Goal: Information Seeking & Learning: Check status

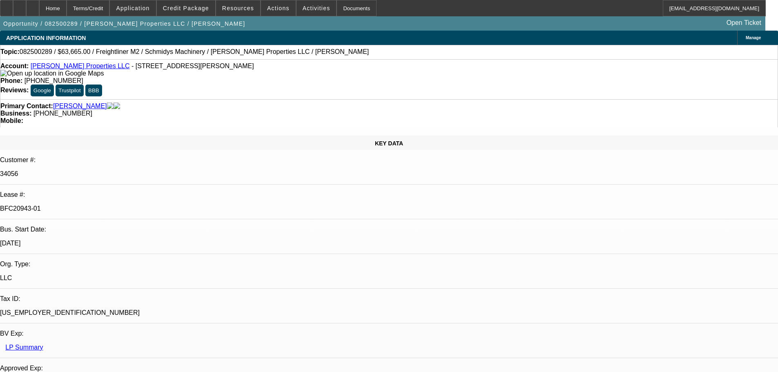
select select "0"
select select "6"
select select "0"
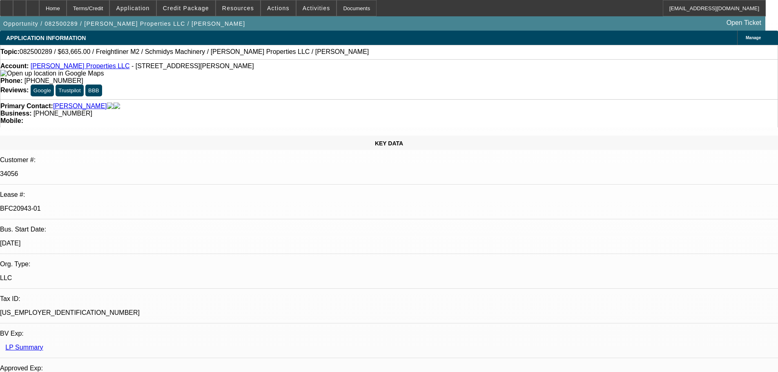
select select "0"
select select "6"
select select "0"
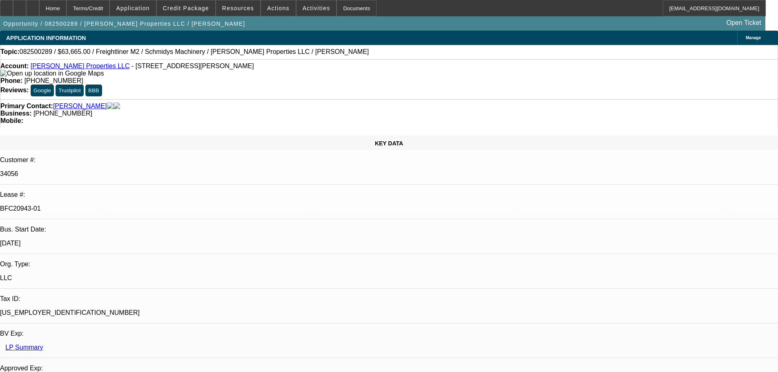
select select "0"
select select "6"
select select "0"
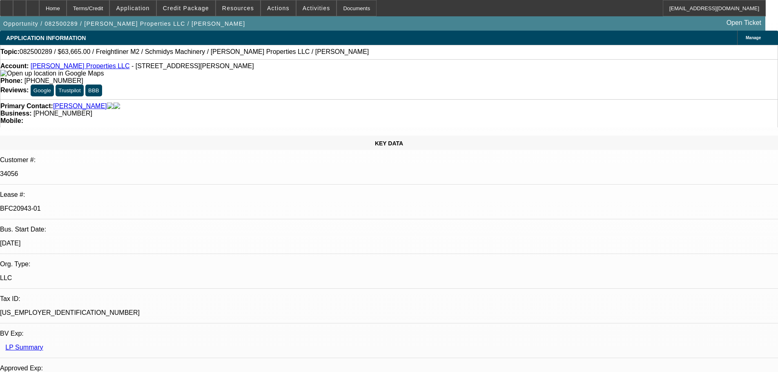
select select "6"
click at [203, 13] on span at bounding box center [186, 8] width 58 height 20
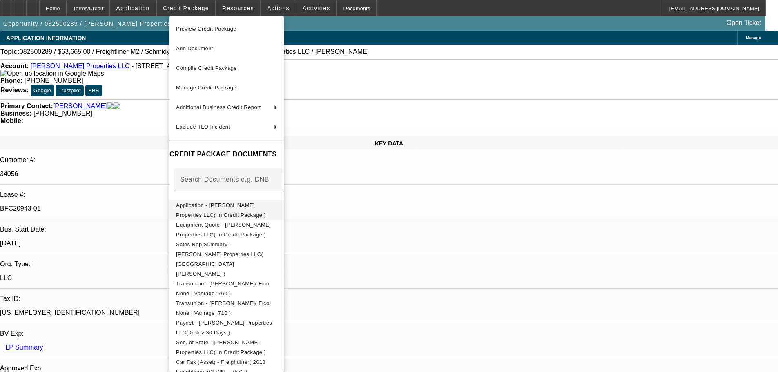
click at [238, 207] on span "Application - Truelove Properties LLC( In Credit Package )" at bounding box center [221, 210] width 90 height 16
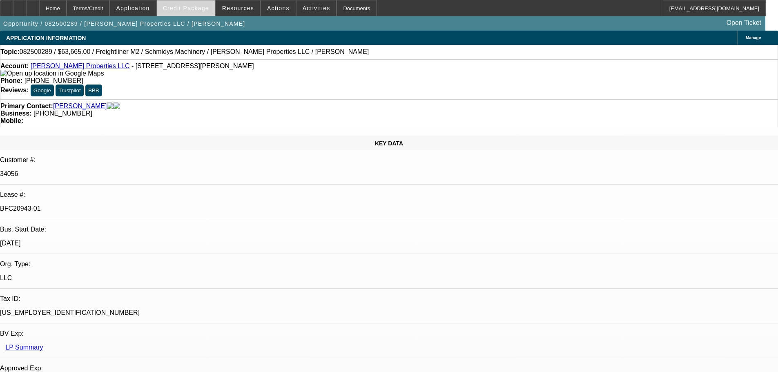
click at [202, 10] on span "Credit Package" at bounding box center [186, 8] width 46 height 7
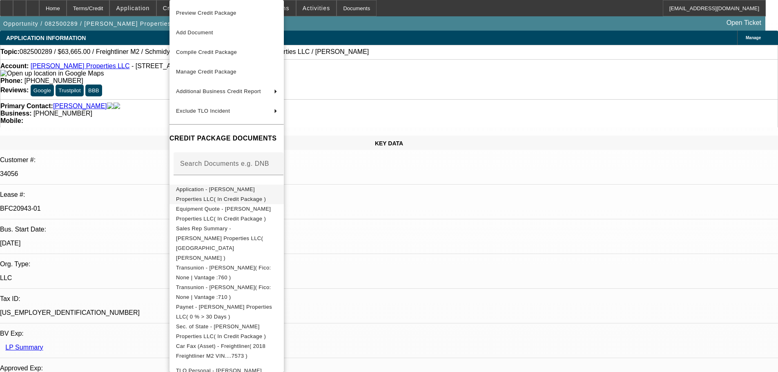
click at [232, 194] on span "Application - Truelove Properties LLC( In Credit Package )" at bounding box center [226, 195] width 101 height 20
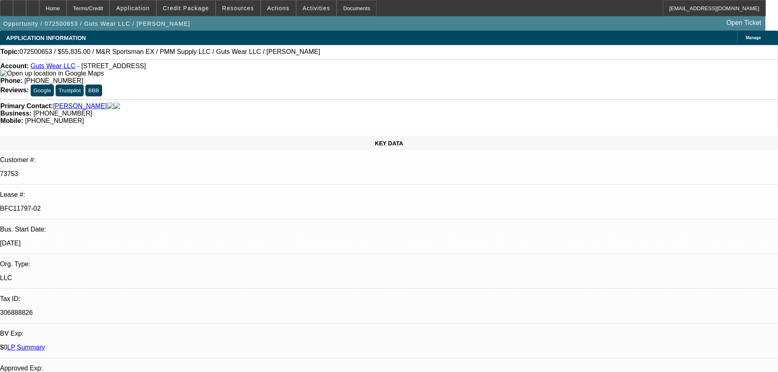
select select "0"
select select "2"
select select "0"
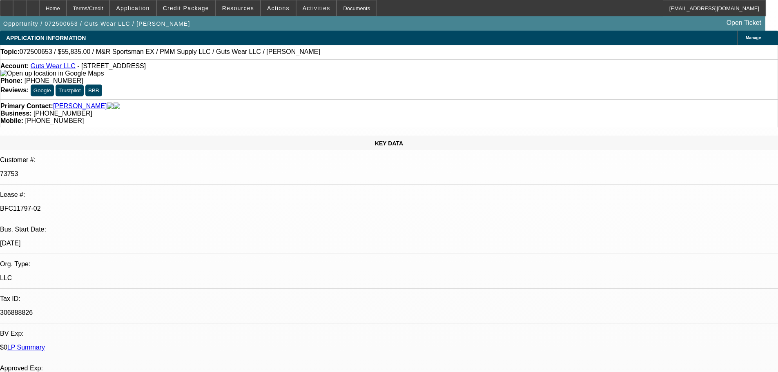
select select "0"
select select "2"
select select "0"
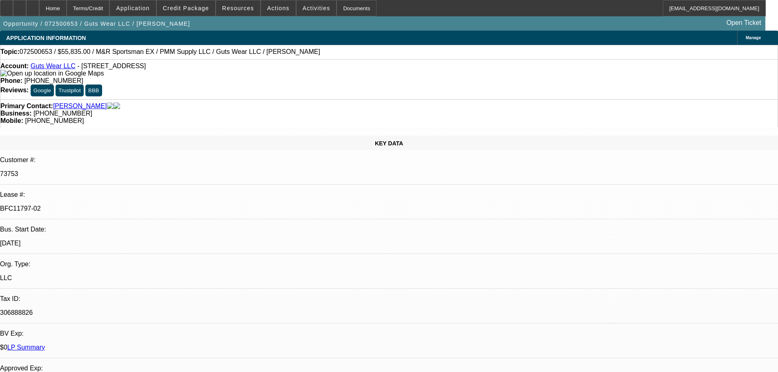
select select "0"
select select "2"
select select "0"
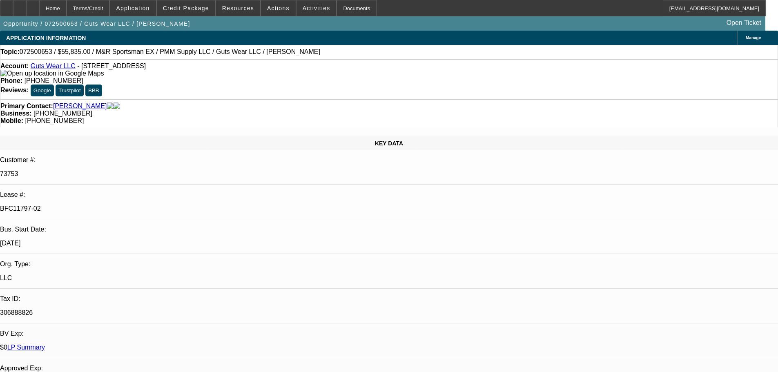
select select "2"
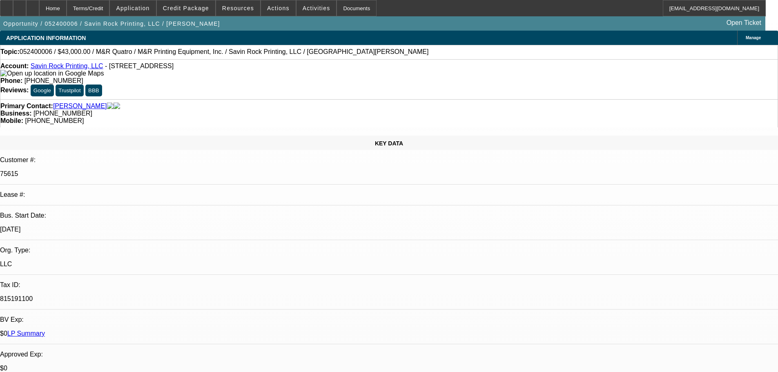
select select "0"
select select "0.1"
select select "4"
select select "0"
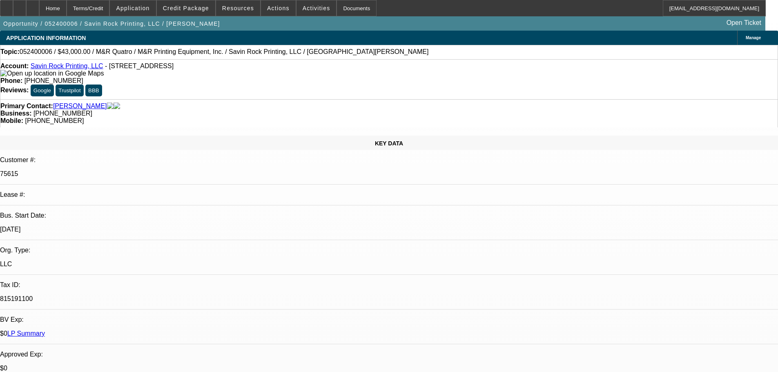
select select "0"
select select "2"
select select "0"
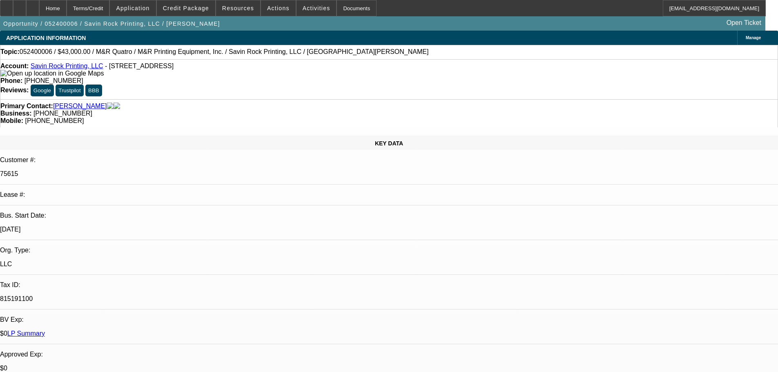
select select "0.1"
select select "4"
select select "0"
select select "0.1"
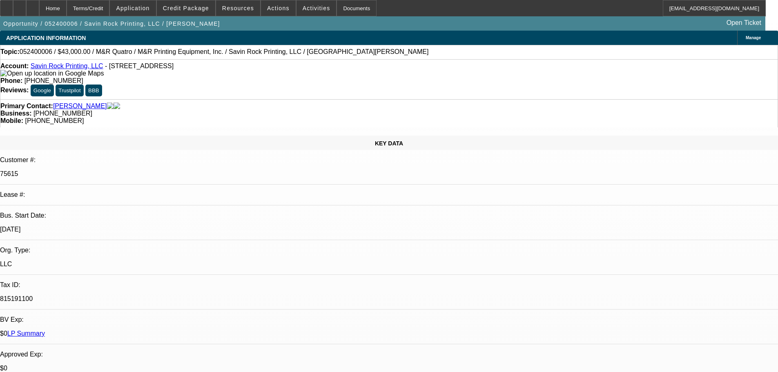
select select "4"
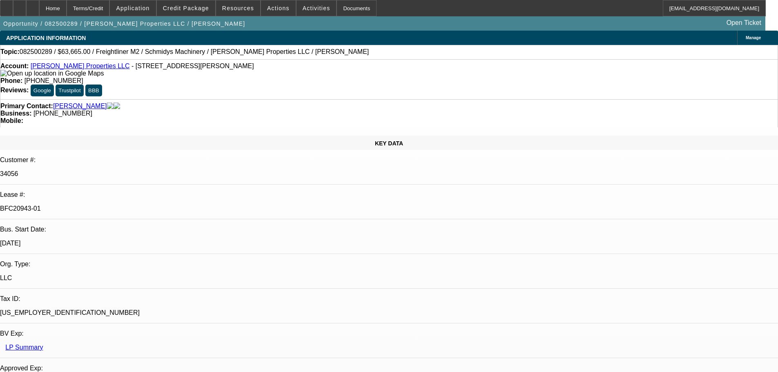
select select "0"
select select "6"
select select "0"
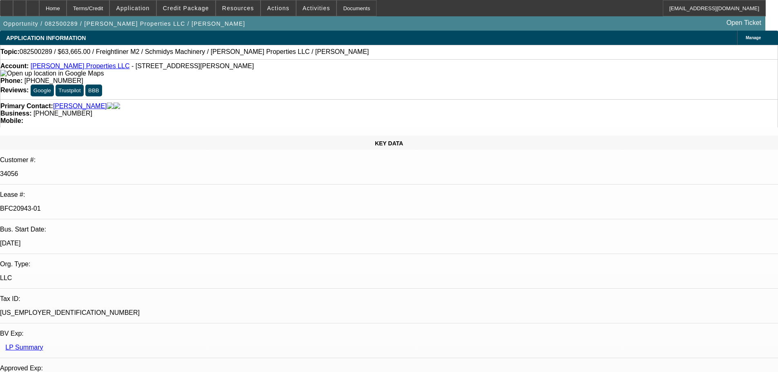
select select "0"
select select "6"
select select "0"
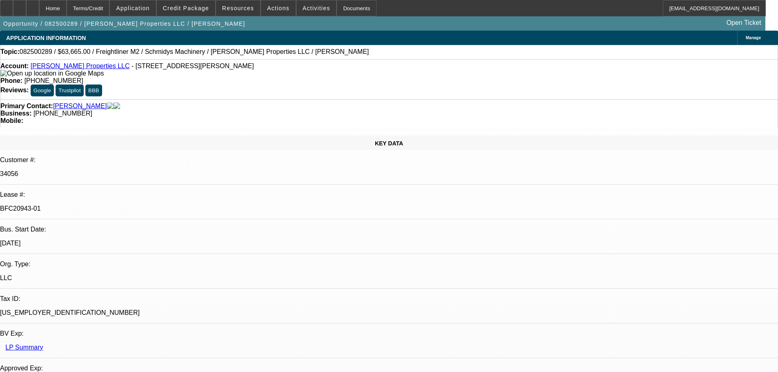
select select "0"
select select "6"
select select "0"
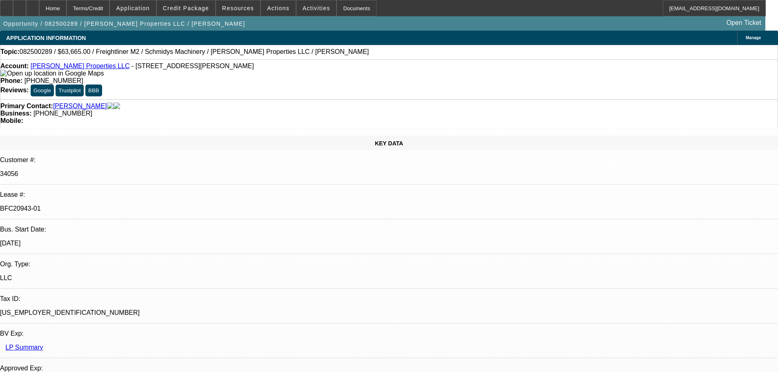
select select "6"
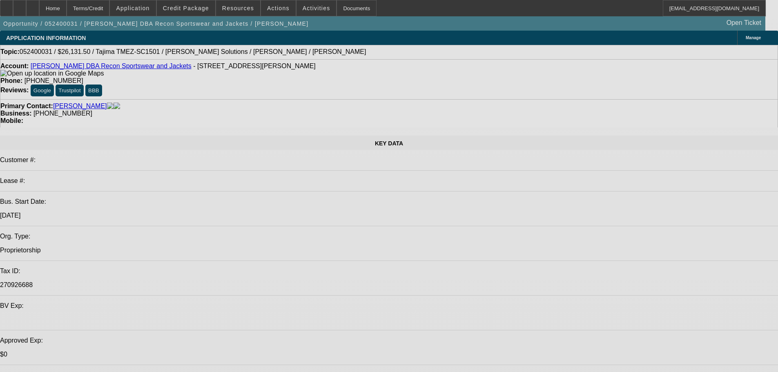
select select "0.1"
select select "2"
select select "0"
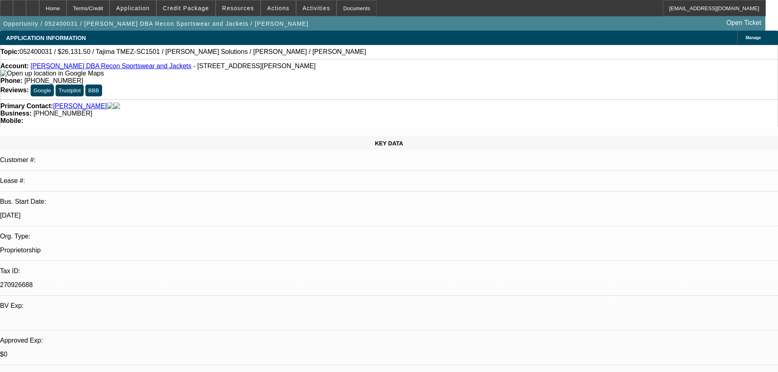
select select "0.1"
select select "2"
select select "0"
select select "0.1"
select select "2"
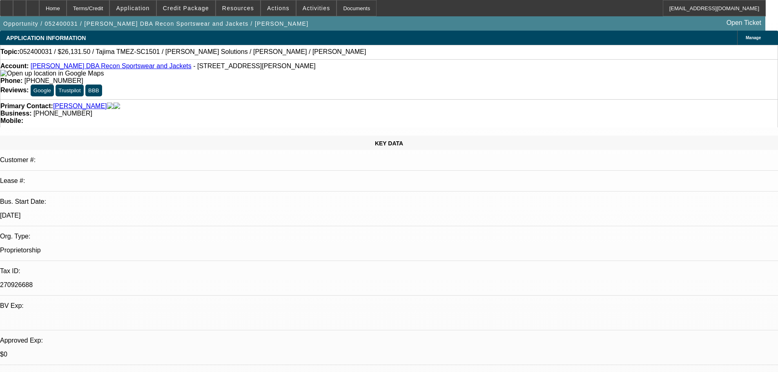
select select "0"
select select "1"
select select "2"
select select "6"
select select "1"
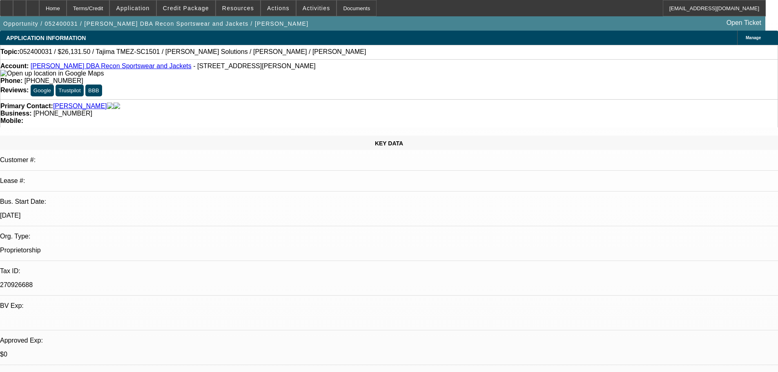
select select "2"
select select "6"
select select "1"
select select "2"
select select "6"
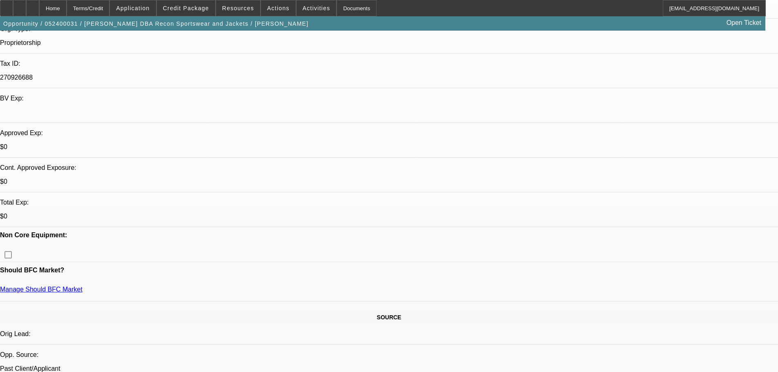
scroll to position [82, 0]
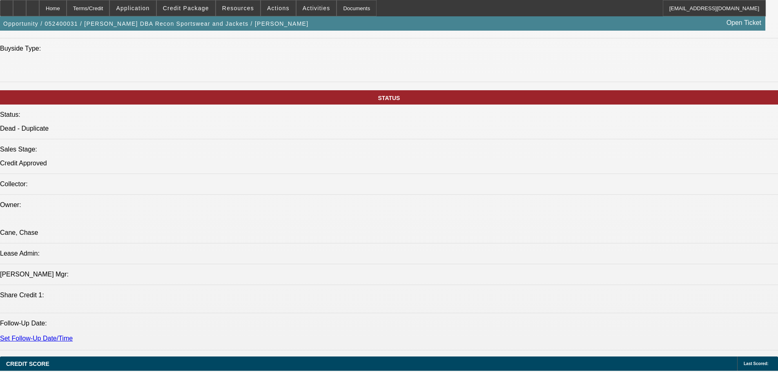
scroll to position [817, 0]
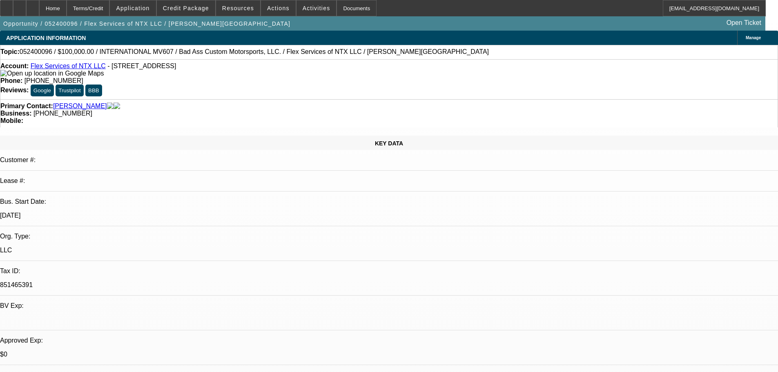
select select "0"
select select "2"
select select "0.1"
select select "4"
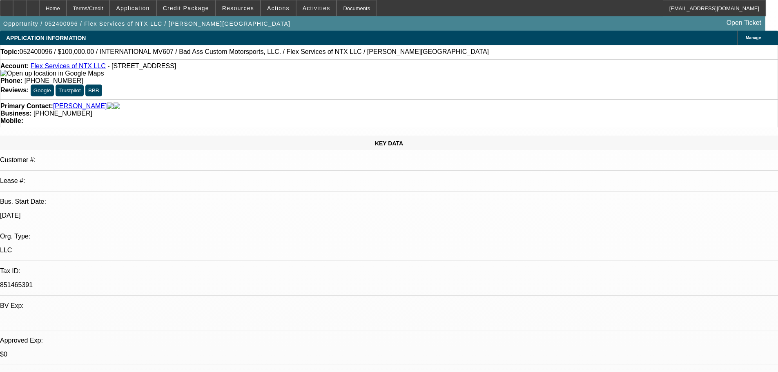
select select "0"
select select "2"
select select "0.1"
select select "4"
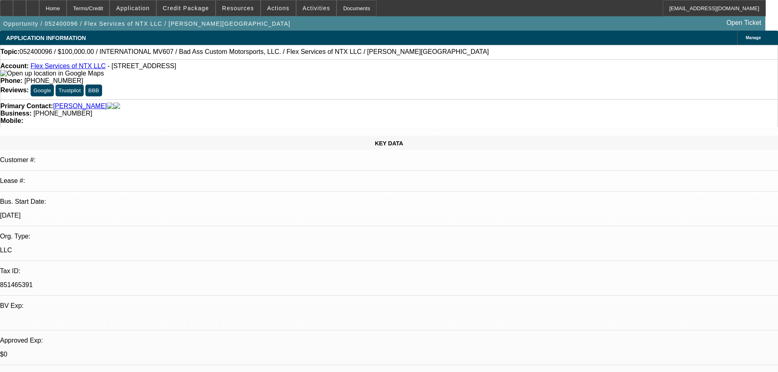
select select "0"
select select "2"
select select "0.1"
select select "4"
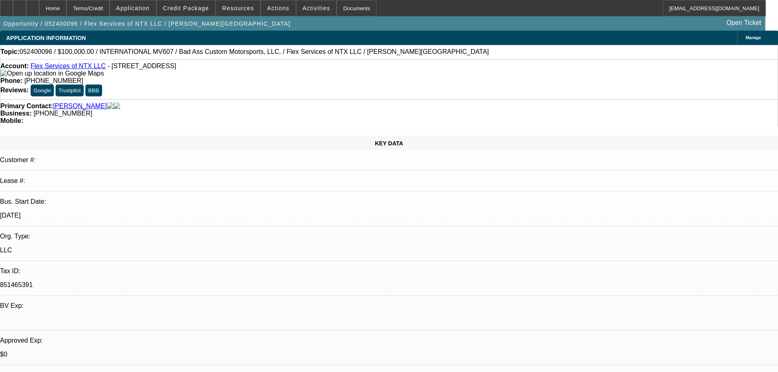
select select "0"
select select "2"
select select "0"
select select "6"
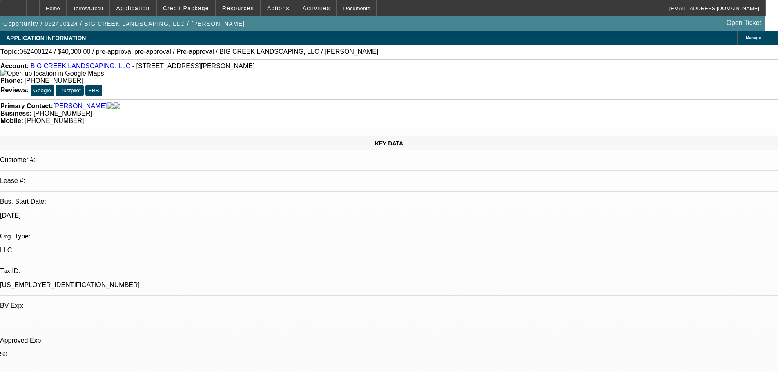
select select "0"
select select "6"
select select "0"
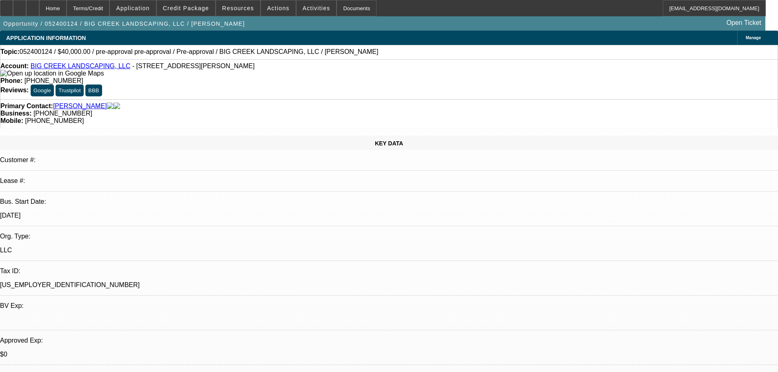
select select "0"
select select "6"
select select "0"
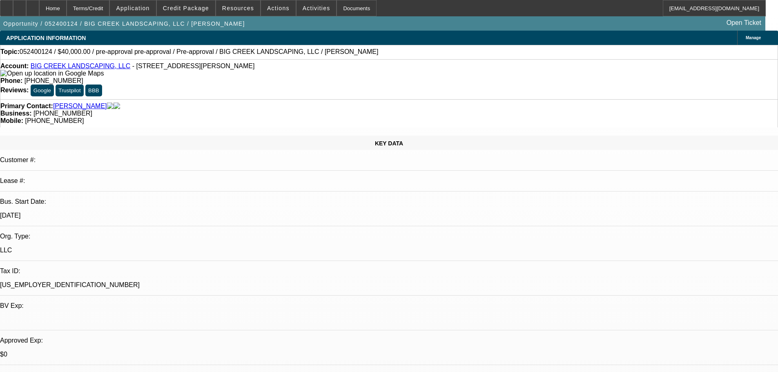
select select "0"
select select "6"
select select "0"
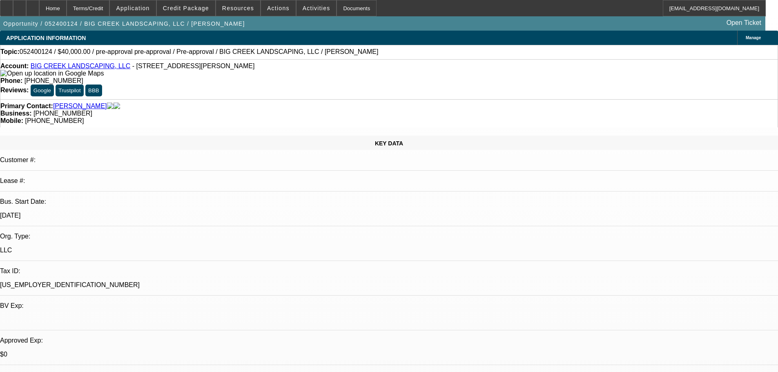
select select "6"
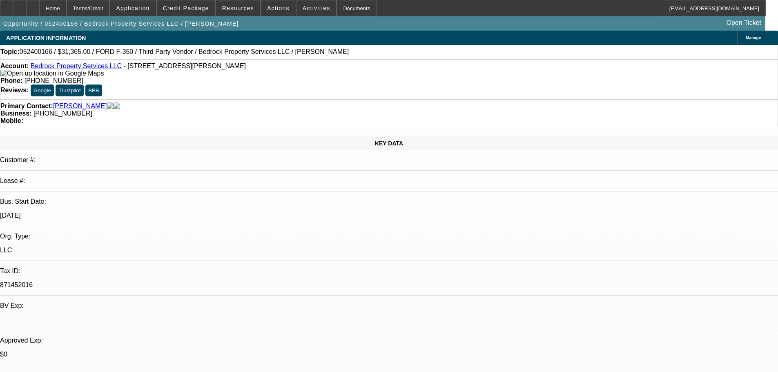
select select "0"
select select "2"
select select "0"
select select "6"
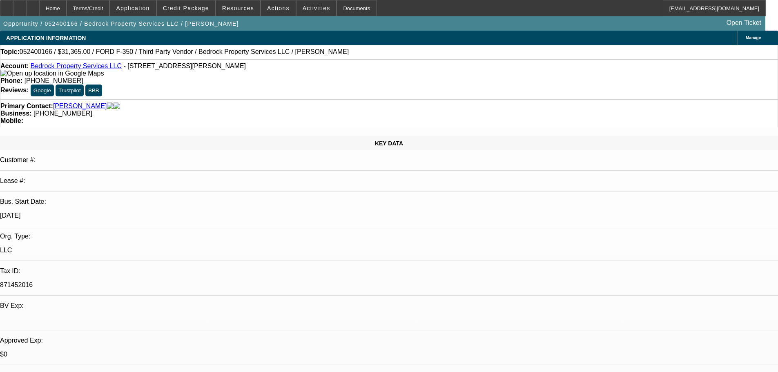
select select "0.15"
select select "2"
select select "0"
select select "6"
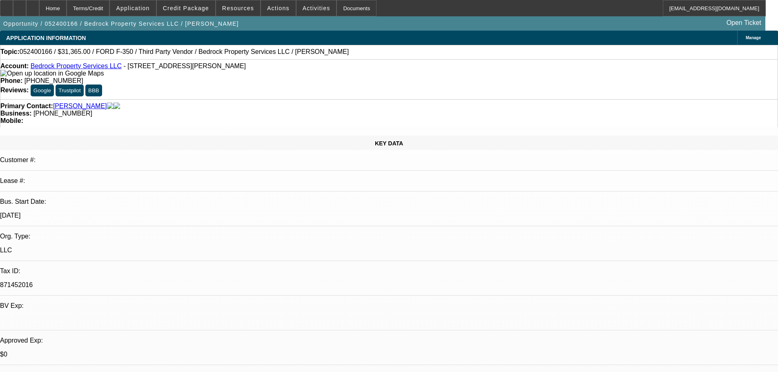
select select "0.15"
select select "2"
select select "0"
select select "6"
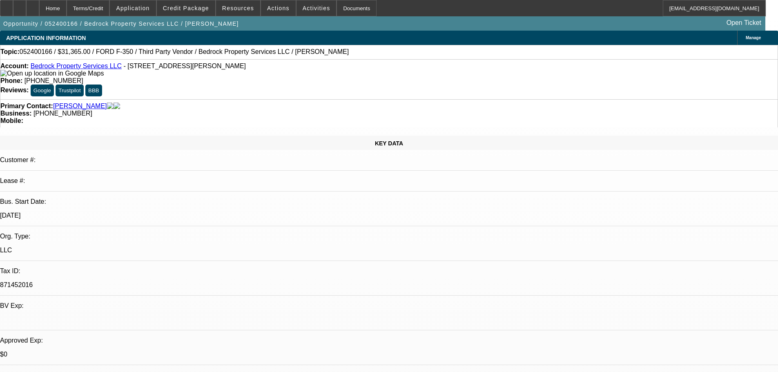
select select "0.15"
select select "2"
select select "0"
select select "6"
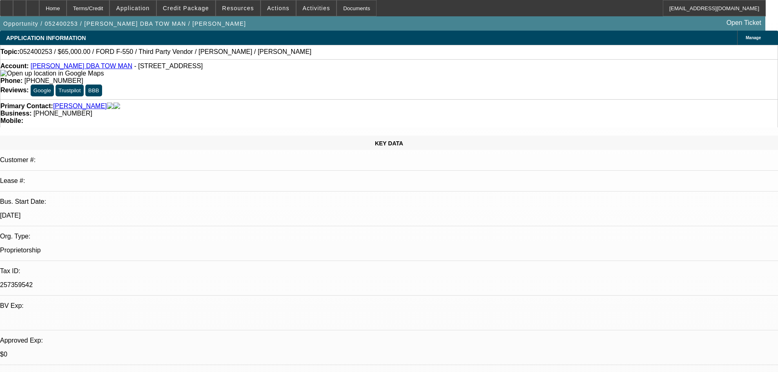
select select "0"
select select "3"
select select "0.1"
select select "4"
select select "0"
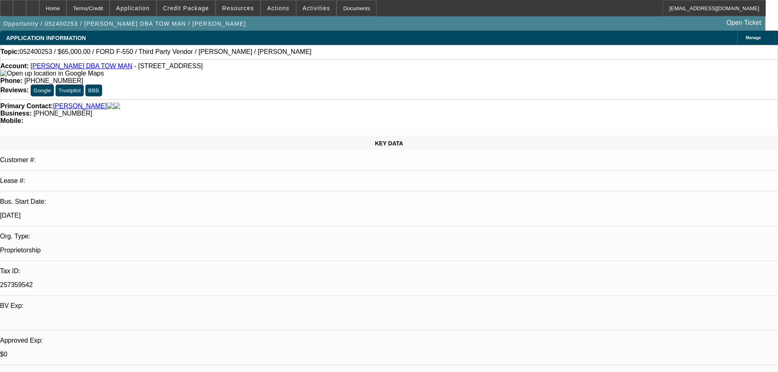
select select "2"
select select "0.1"
select select "4"
select select "2"
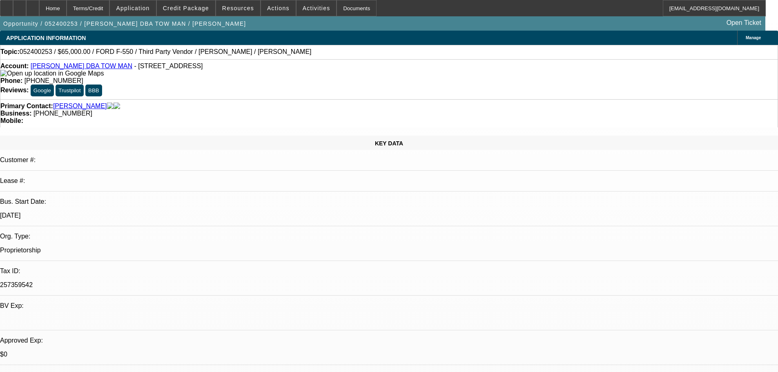
select select "2"
select select "0.1"
select select "4"
select select "2"
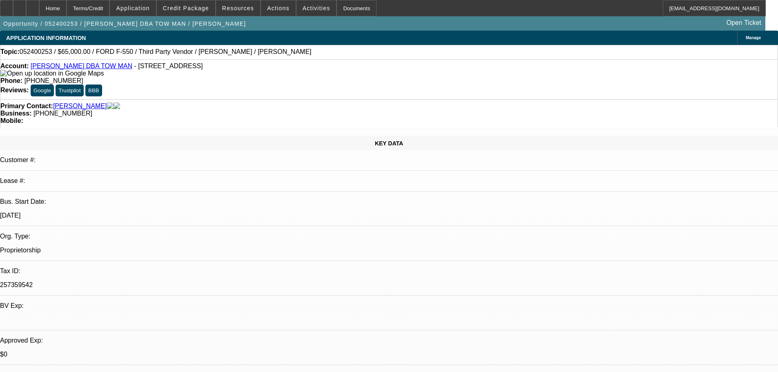
select select "0.1"
select select "4"
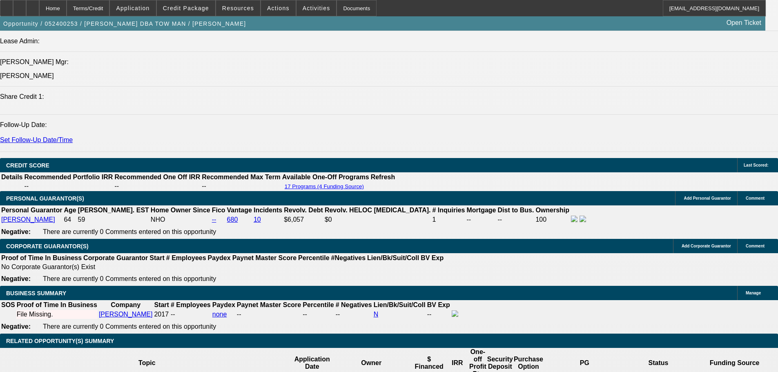
scroll to position [1112, 0]
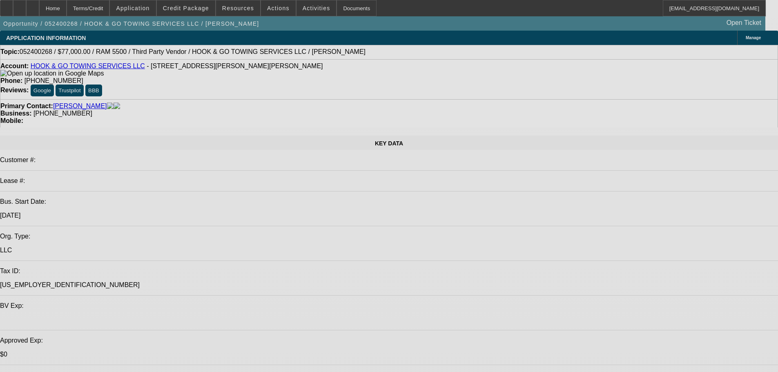
select select "0"
select select "2"
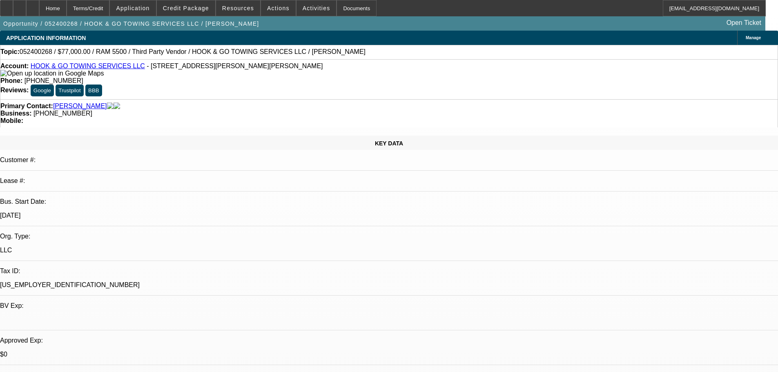
select select "2"
select select "0.1"
select select "4"
select select "0"
select select "2"
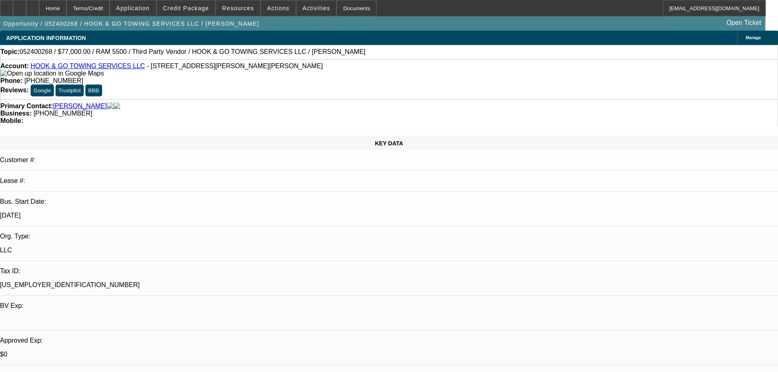
select select "2"
select select "0.1"
select select "4"
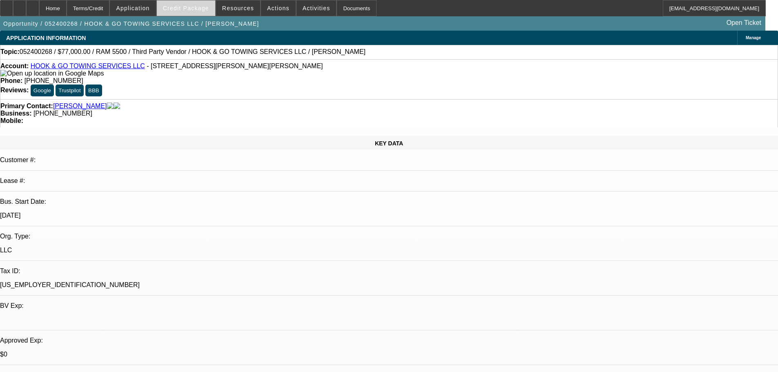
click at [188, 7] on span "Credit Package" at bounding box center [186, 8] width 46 height 7
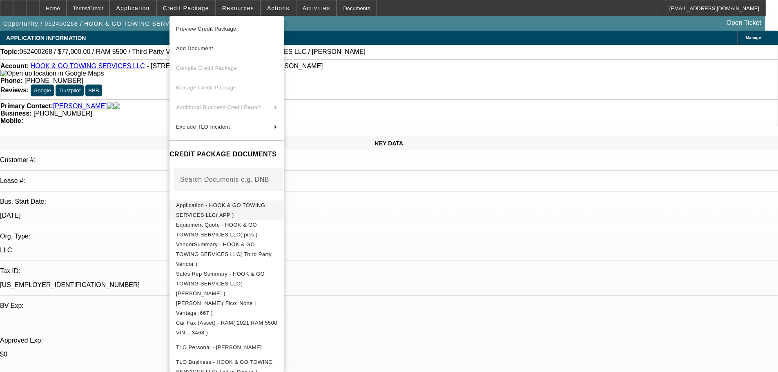
click at [235, 200] on button "Application - HOOK & GO TOWING SERVICES LLC( APP )" at bounding box center [226, 210] width 114 height 20
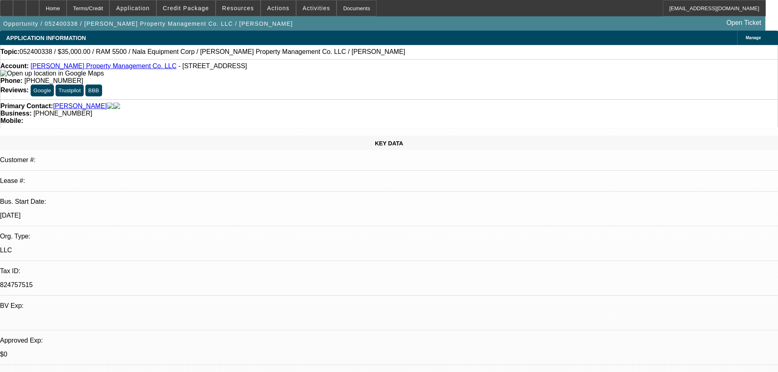
select select "0"
select select "2"
select select "0.1"
select select "4"
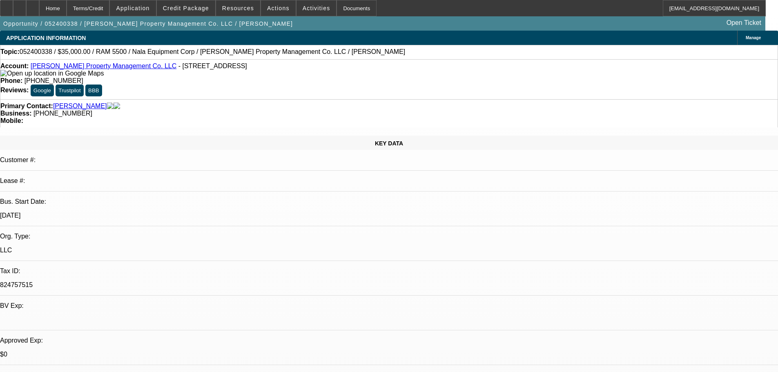
select select "0.15"
select select "2"
select select "0.1"
select select "4"
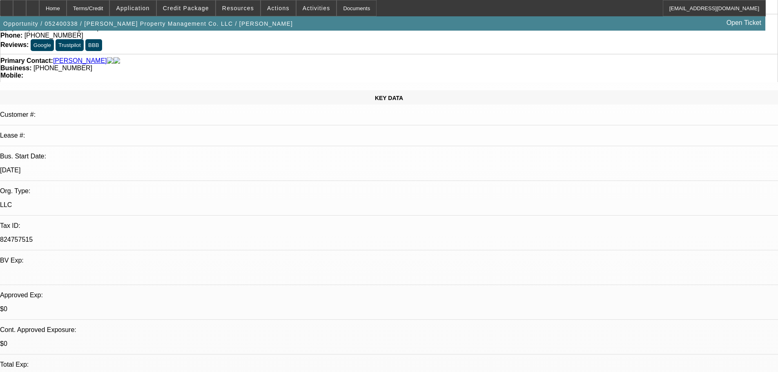
scroll to position [0, 0]
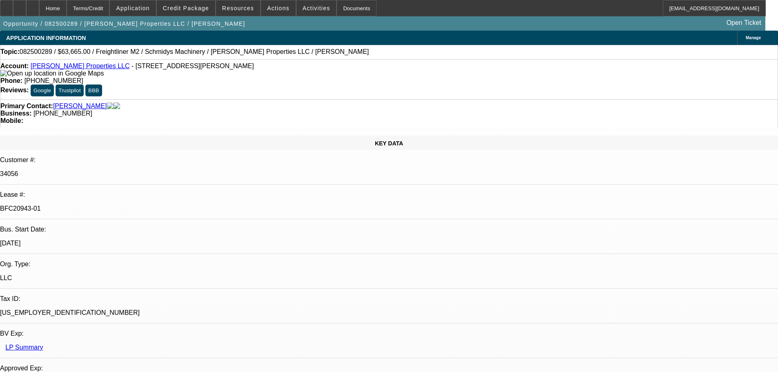
select select "0"
select select "6"
select select "0"
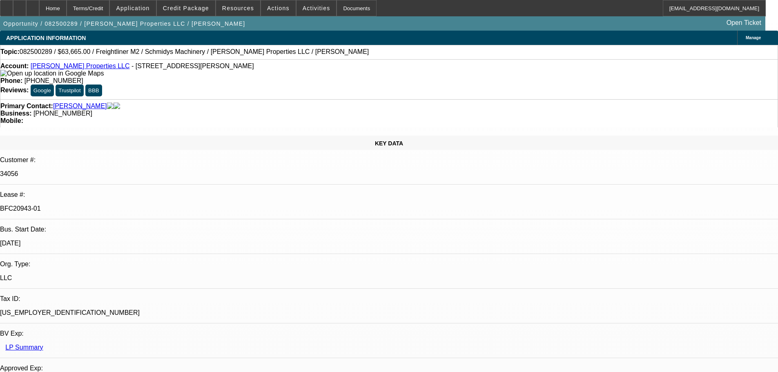
select select "0"
select select "6"
select select "0"
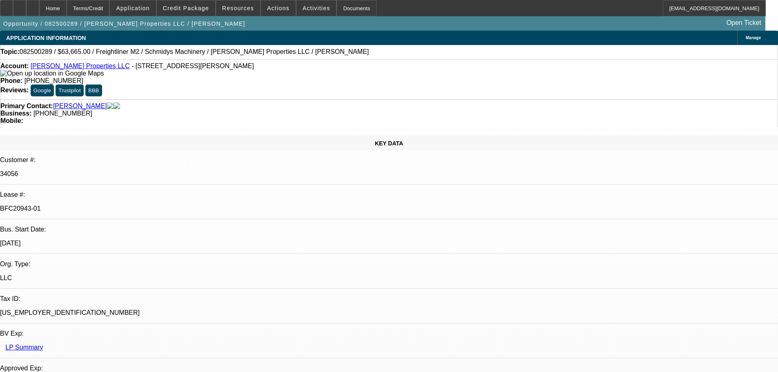
select select "0"
select select "6"
select select "0"
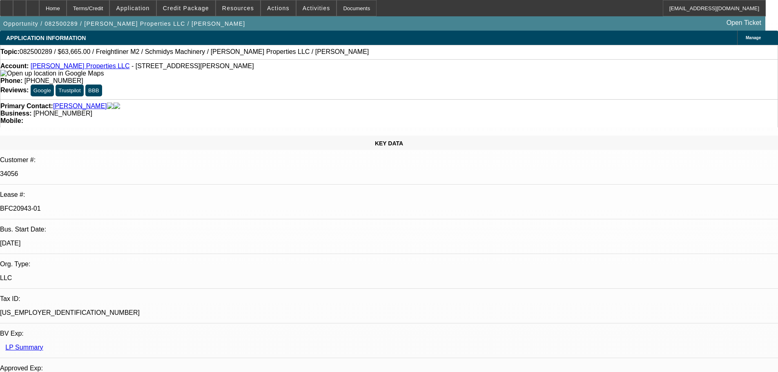
select select "6"
click at [60, 69] on link "Truelove Properties LLC" at bounding box center [80, 65] width 99 height 7
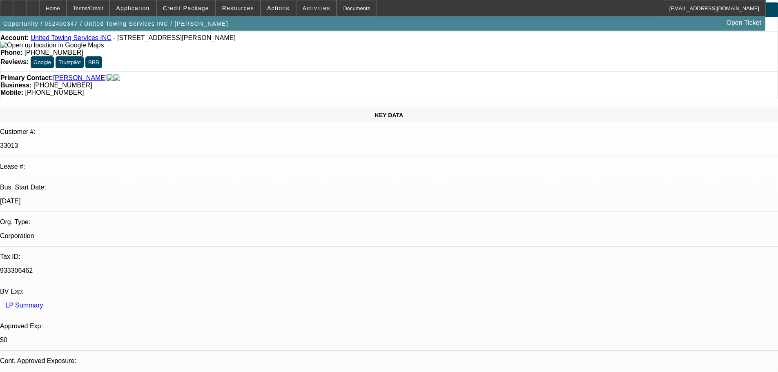
select select "0.15"
select select "0"
select select "2"
select select "0.1"
select select "4"
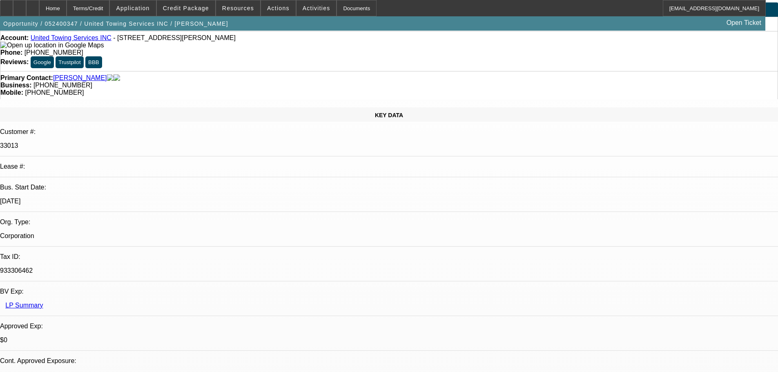
select select "0.15"
select select "0"
select select "2"
select select "0.1"
select select "4"
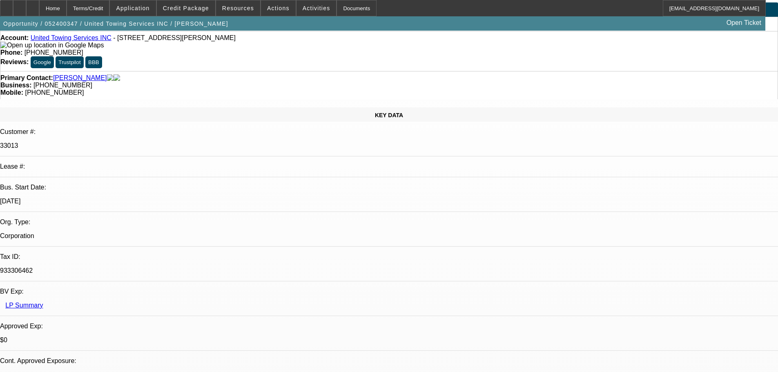
select select "0.15"
select select "0"
select select "2"
select select "0"
select select "6"
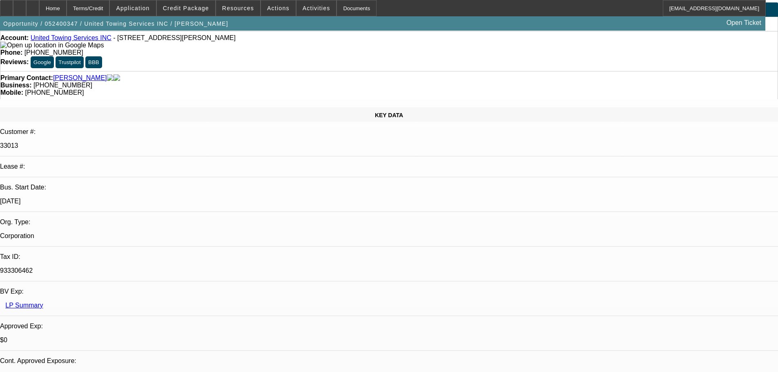
select select "0.15"
select select "0"
select select "2"
select select "0.1"
select select "4"
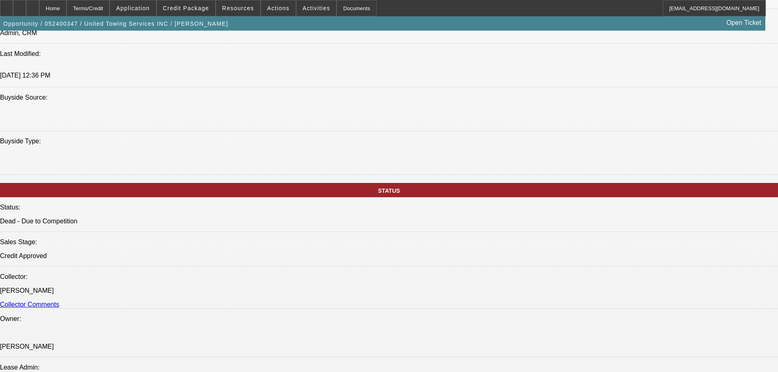
scroll to position [653, 0]
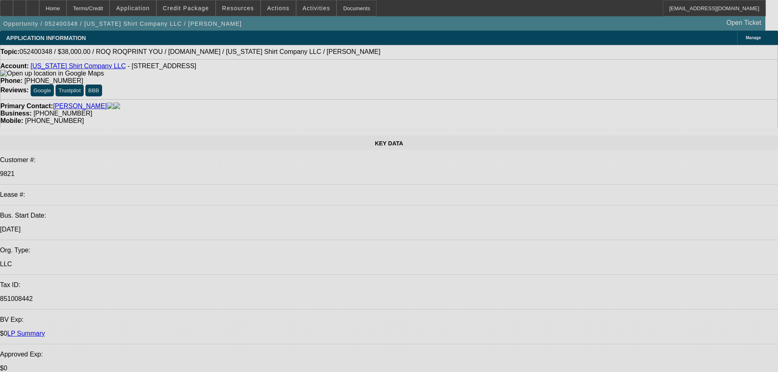
select select "0"
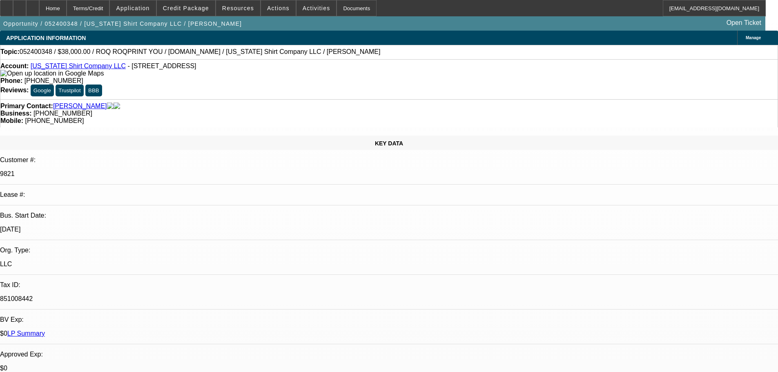
select select "2"
select select "0"
select select "6"
select select "0"
select select "2"
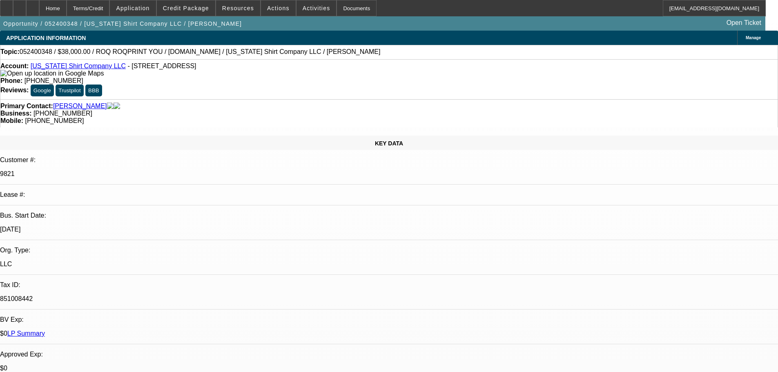
select select "2"
select select "0"
select select "6"
select select "0"
select select "2"
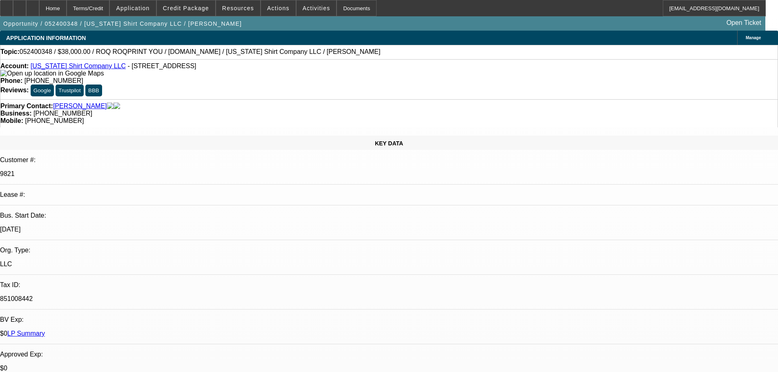
select select "2"
select select "0"
select select "6"
select select "0"
select select "2"
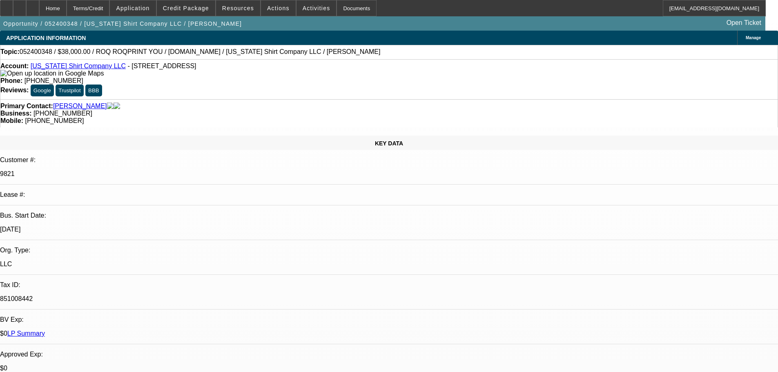
select select "0"
select select "6"
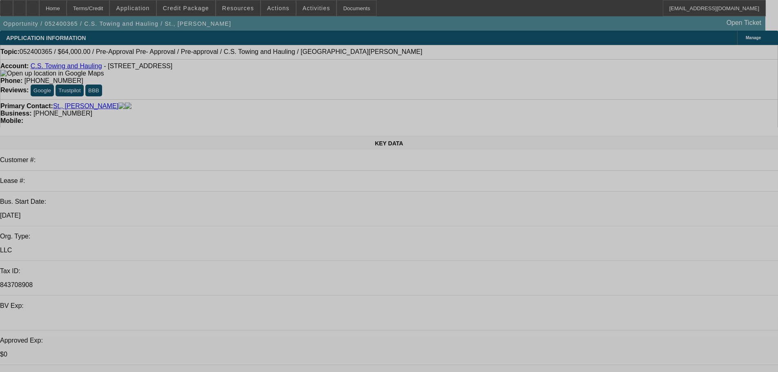
select select "0"
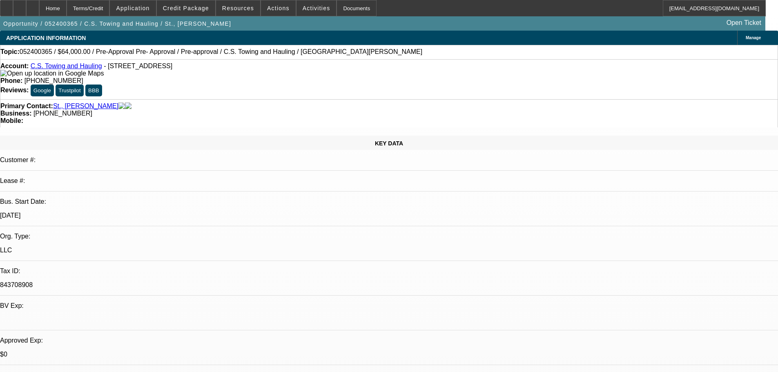
select select "2"
select select "0.1"
select select "4"
select select "0"
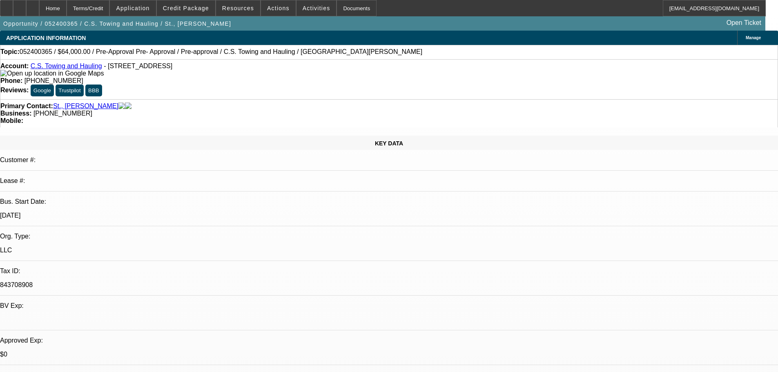
select select "2"
select select "0.1"
select select "4"
select select "0"
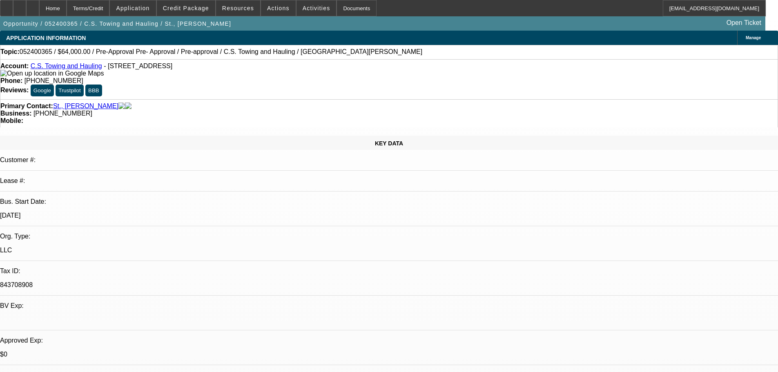
select select "2"
select select "0.1"
select select "4"
select select "2"
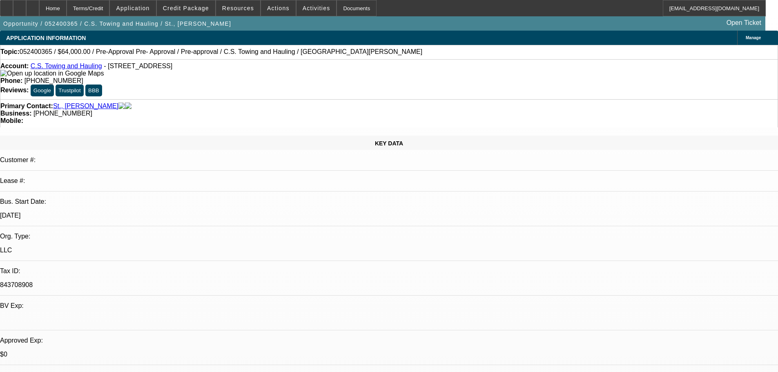
select select "2"
select select "0.1"
select select "4"
